Goal: Task Accomplishment & Management: Use online tool/utility

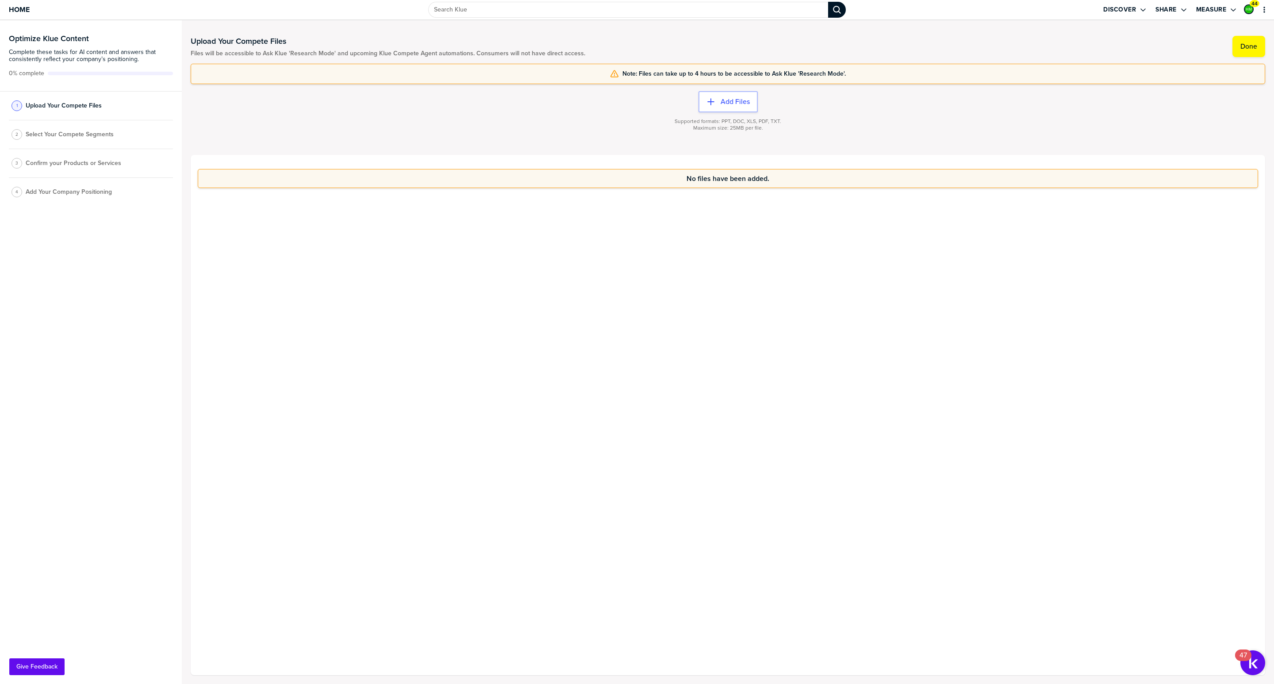
click at [65, 131] on span "Select Your Compete Segments" at bounding box center [70, 134] width 88 height 7
click at [178, 538] on button "×" at bounding box center [179, 543] width 6 height 11
click at [69, 129] on div "2 Select Your Compete Segments" at bounding box center [91, 134] width 164 height 29
click at [49, 133] on span "Select Your Compete Segments" at bounding box center [70, 134] width 88 height 7
click at [44, 171] on div "3 Confirm your Products or Services" at bounding box center [91, 163] width 164 height 29
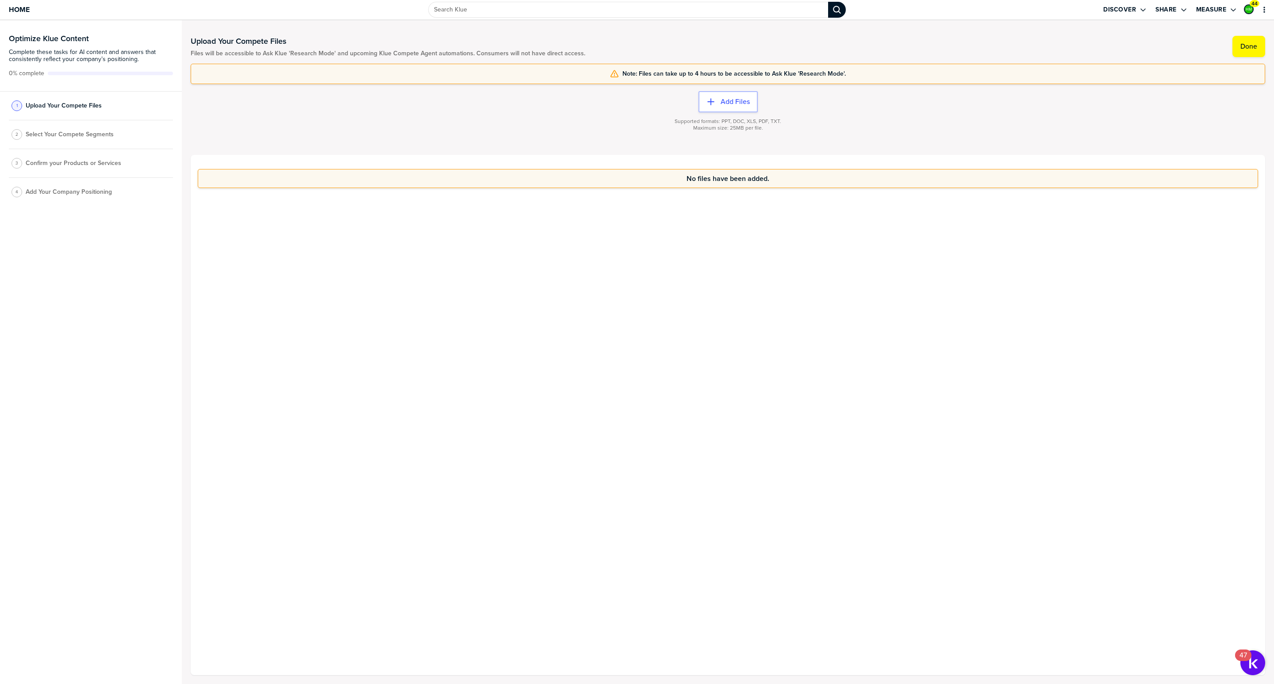
click at [46, 192] on span "Add Your Company Positioning" at bounding box center [69, 191] width 86 height 7
click at [11, 8] on span "Home" at bounding box center [19, 10] width 21 height 8
click at [731, 101] on label "Add Files" at bounding box center [735, 101] width 29 height 9
click at [28, 107] on span "Upload Your Compete Files" at bounding box center [64, 105] width 76 height 7
click at [1246, 53] on button "Done" at bounding box center [1248, 46] width 33 height 21
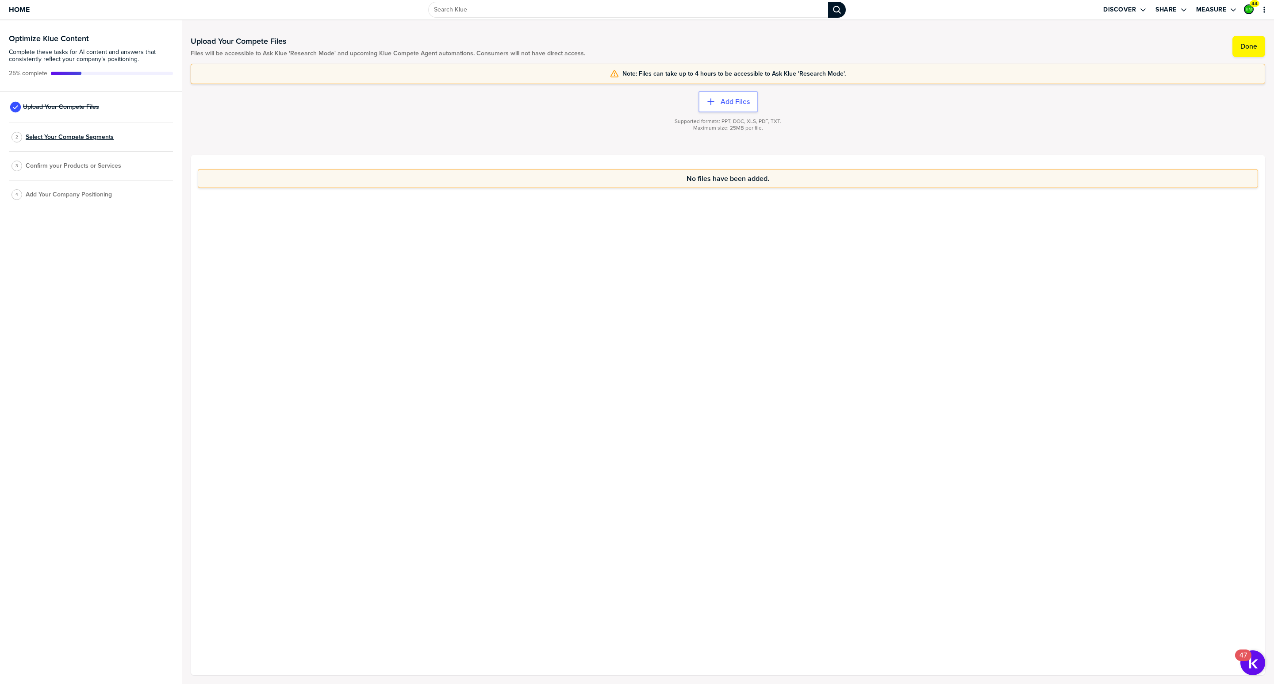
click at [70, 138] on span "Select Your Compete Segments" at bounding box center [70, 137] width 88 height 7
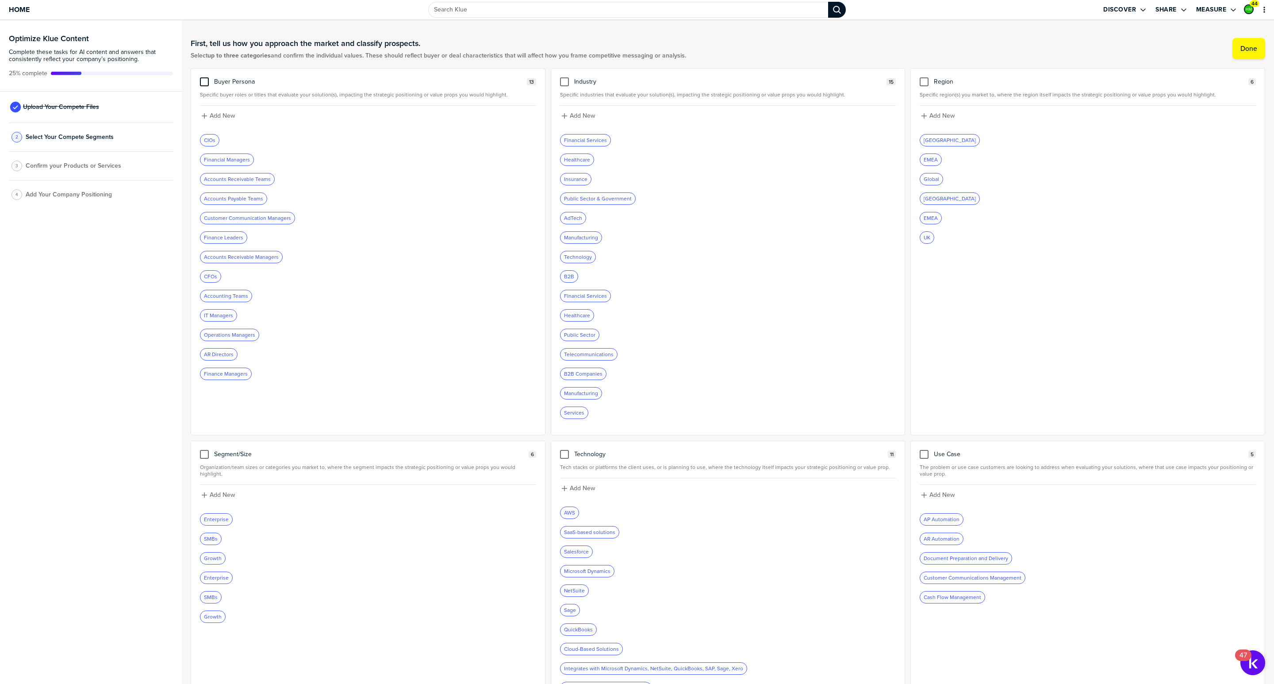
click at [202, 80] on div at bounding box center [204, 81] width 9 height 9
click at [204, 77] on input "checkbox" at bounding box center [204, 77] width 0 height 0
click at [202, 80] on icon at bounding box center [204, 81] width 7 height 7
click at [204, 77] on input "checkbox" at bounding box center [204, 77] width 0 height 0
click at [202, 80] on div at bounding box center [204, 81] width 9 height 9
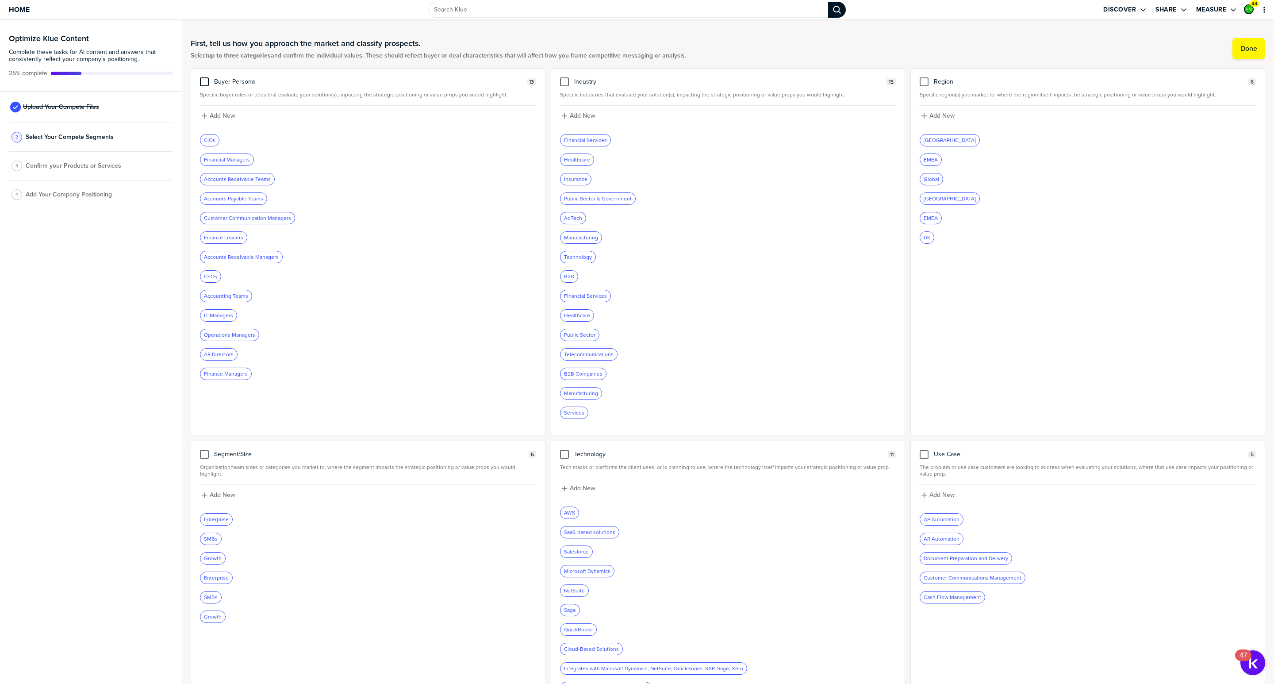
click at [204, 77] on input "checkbox" at bounding box center [204, 77] width 0 height 0
click at [202, 80] on icon at bounding box center [204, 81] width 7 height 7
click at [204, 77] on input "checkbox" at bounding box center [204, 77] width 0 height 0
click at [21, 12] on span "Home" at bounding box center [19, 10] width 21 height 8
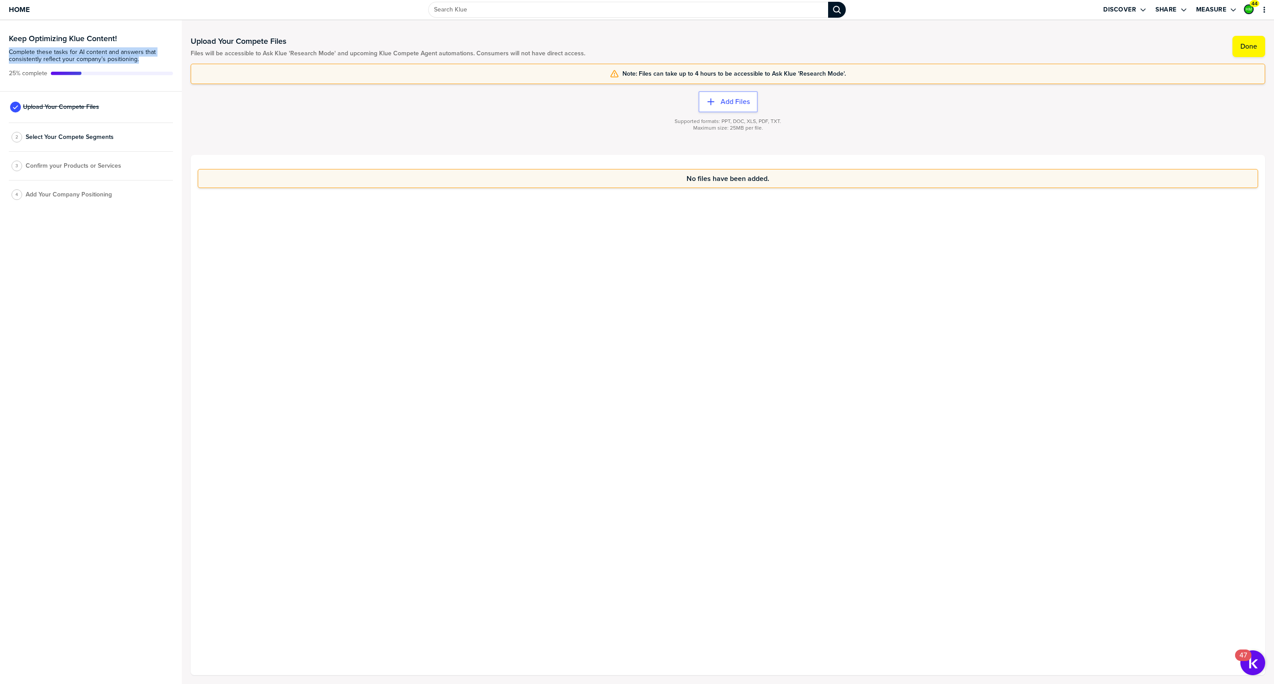
drag, startPoint x: 145, startPoint y: 57, endPoint x: -1, endPoint y: 55, distance: 145.5
click at [0, 55] on html "Home Discover Share Measure 44 Keep Optimizing Klue Content! Complete these tas…" at bounding box center [637, 342] width 1274 height 684
click at [15, 10] on span "Home" at bounding box center [19, 10] width 21 height 8
